Goal: Information Seeking & Learning: Learn about a topic

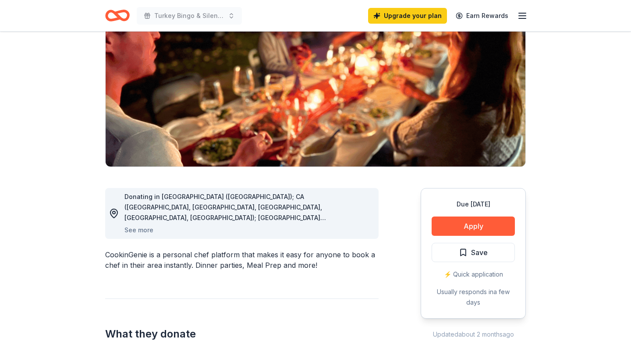
scroll to position [100, 0]
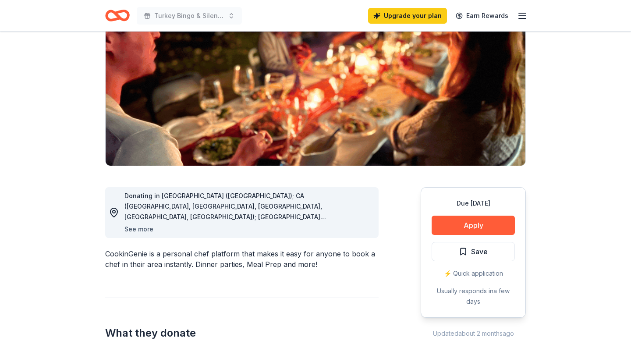
click at [146, 230] on button "See more" at bounding box center [138, 229] width 29 height 11
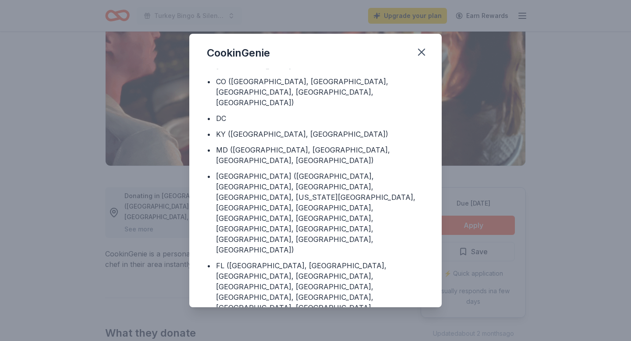
scroll to position [87, 0]
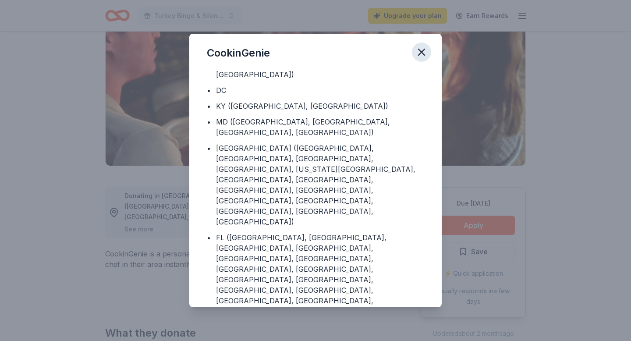
click at [420, 56] on icon "button" at bounding box center [421, 52] width 12 height 12
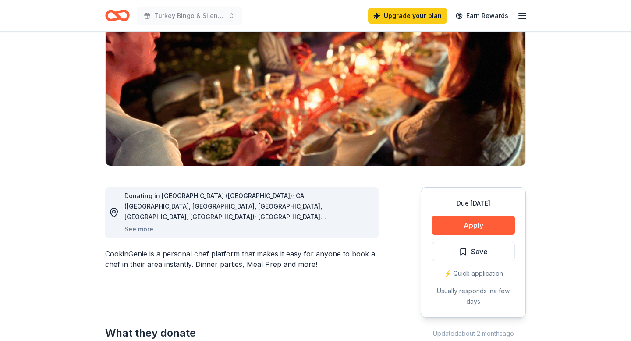
click at [523, 16] on line "button" at bounding box center [522, 16] width 7 height 0
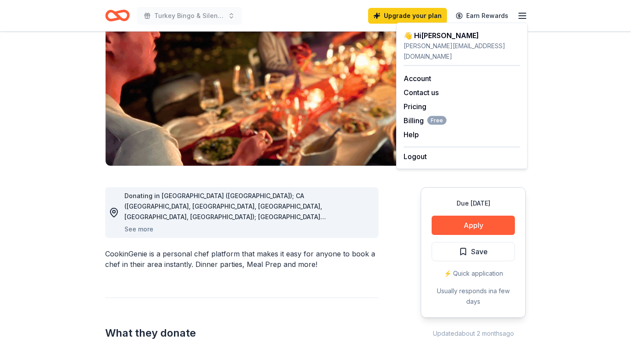
click at [113, 18] on icon "Home" at bounding box center [117, 15] width 25 height 21
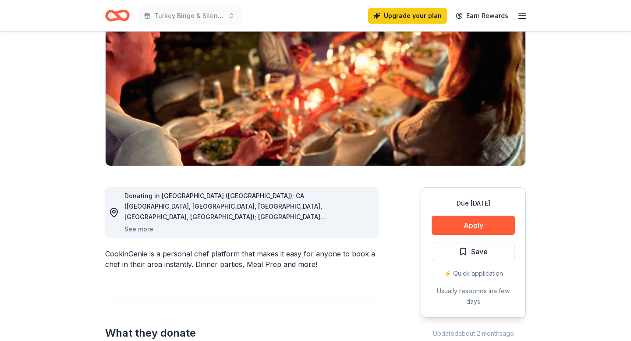
click at [123, 16] on icon "Home" at bounding box center [117, 15] width 25 height 21
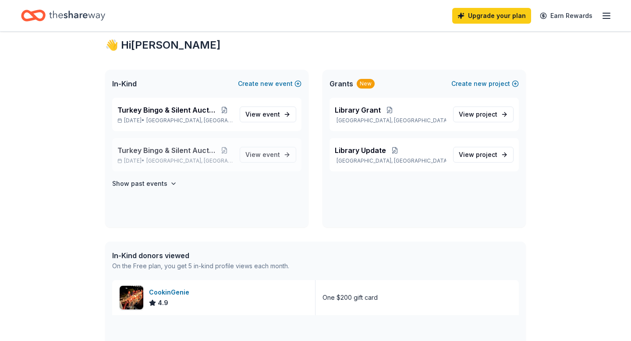
scroll to position [16, 0]
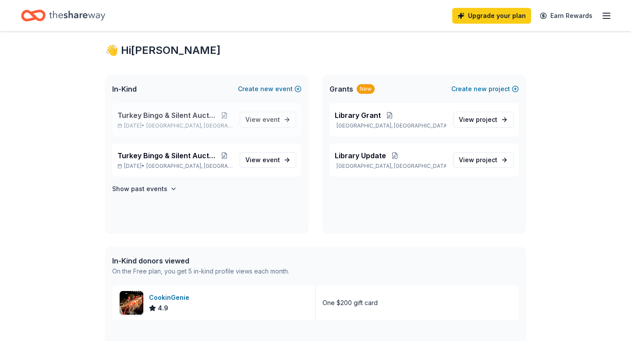
click at [192, 116] on span "Turkey Bingo & Silent Auction" at bounding box center [166, 115] width 98 height 11
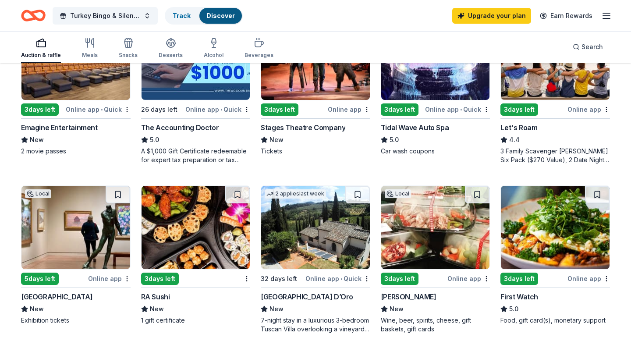
scroll to position [481, 0]
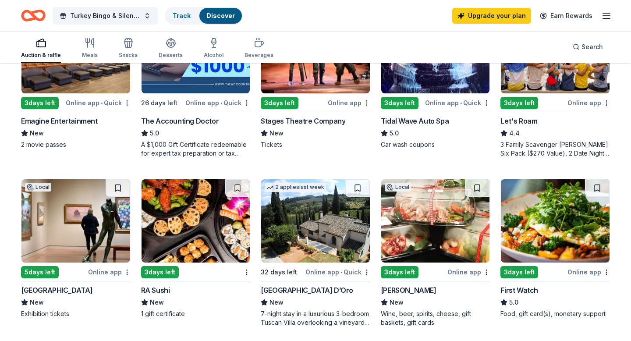
click at [165, 288] on div "RA Sushi" at bounding box center [155, 290] width 29 height 11
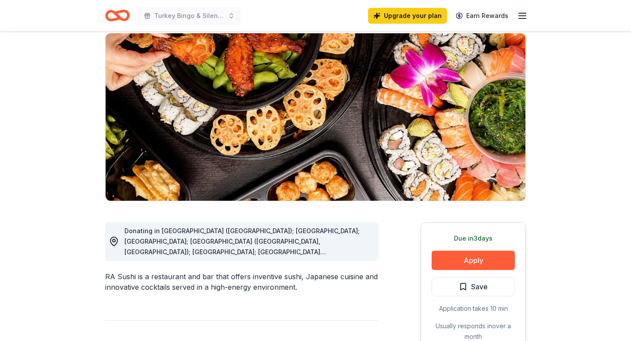
scroll to position [67, 0]
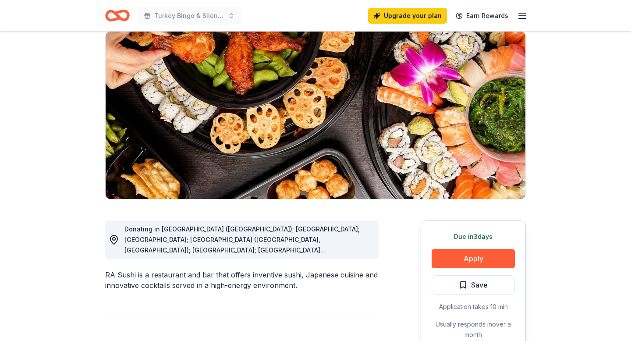
click at [316, 242] on span "Donating in AK (Anchorage); AZ; CA; CO (Broomfield, Denver); FL; GA (Alpharetta…" at bounding box center [242, 339] width 236 height 228
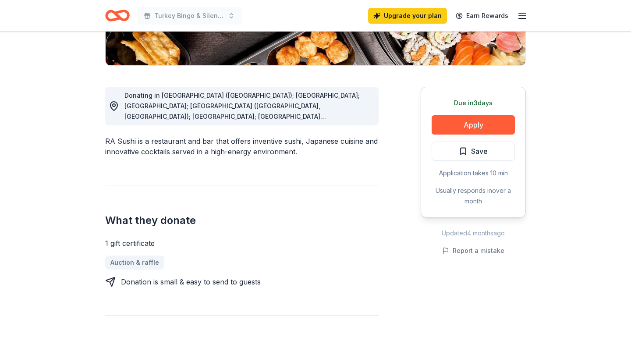
scroll to position [200, 0]
click at [467, 125] on button "Apply" at bounding box center [472, 125] width 83 height 19
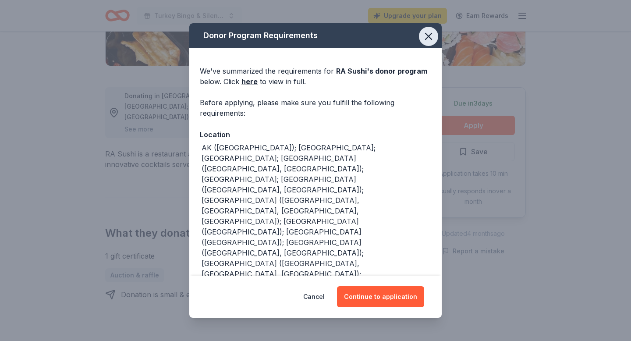
click at [427, 37] on icon "button" at bounding box center [428, 36] width 6 height 6
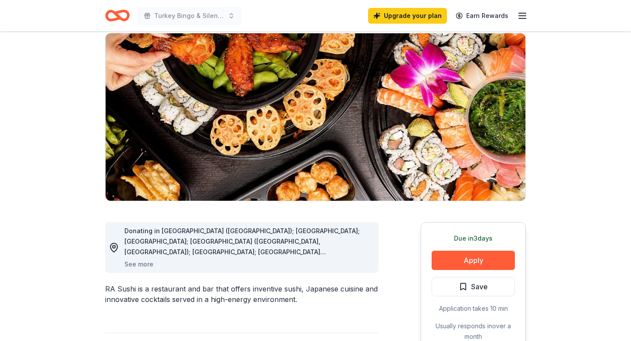
scroll to position [0, 0]
